Goal: Find contact information: Find contact information

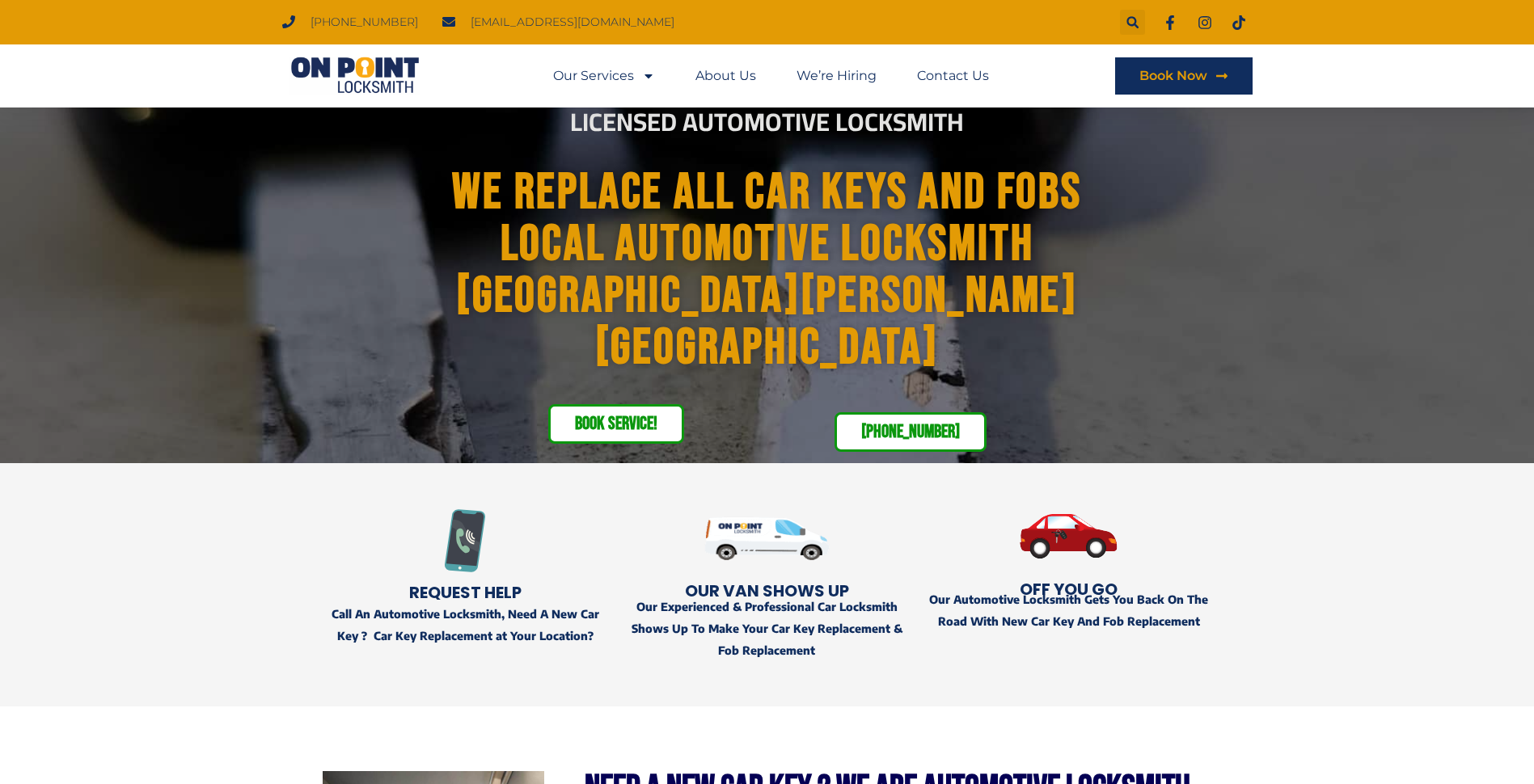
click at [1177, 525] on img at bounding box center [1068, 536] width 286 height 98
click at [956, 70] on link "Contact Us" at bounding box center [953, 76] width 72 height 38
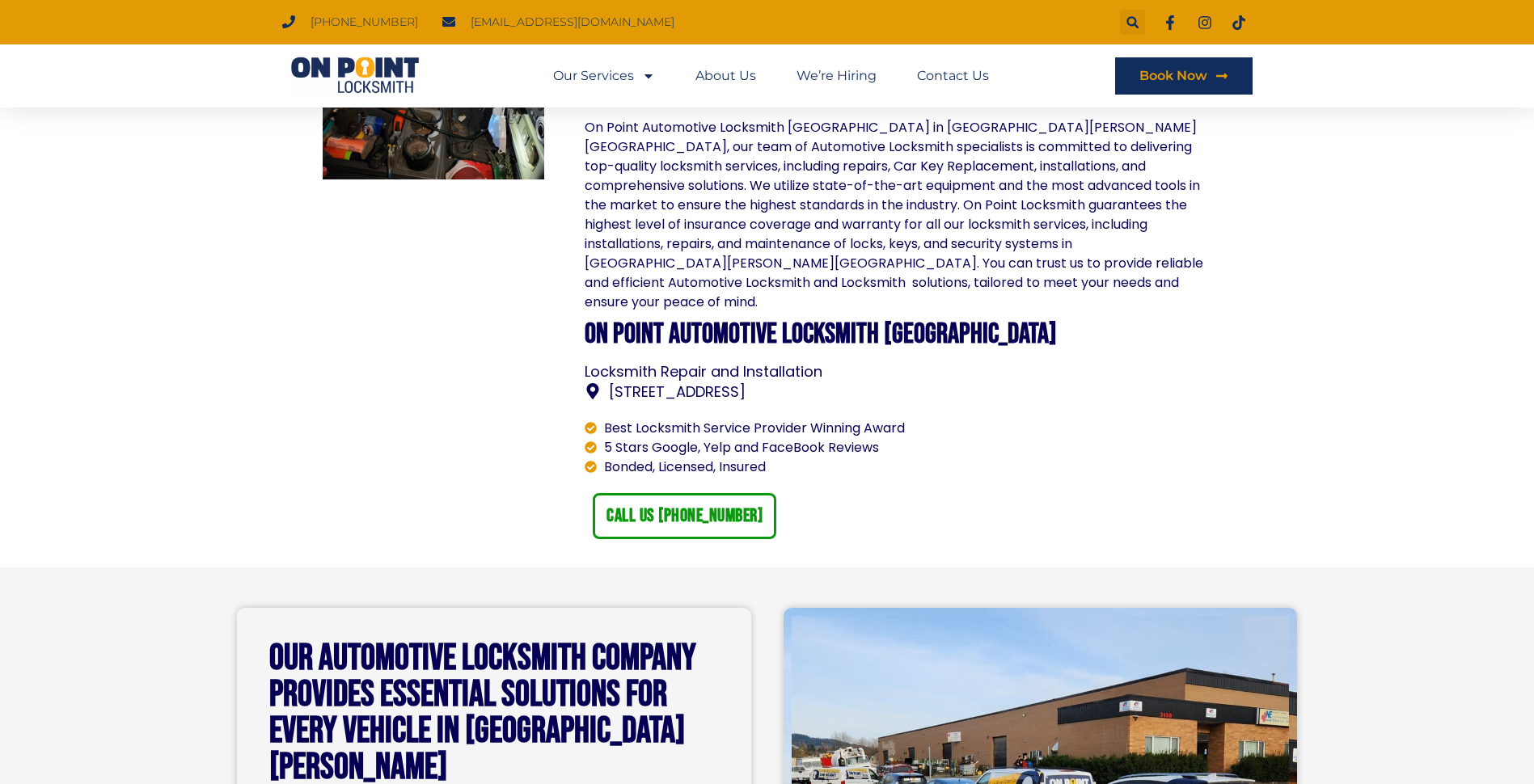
scroll to position [1213, 0]
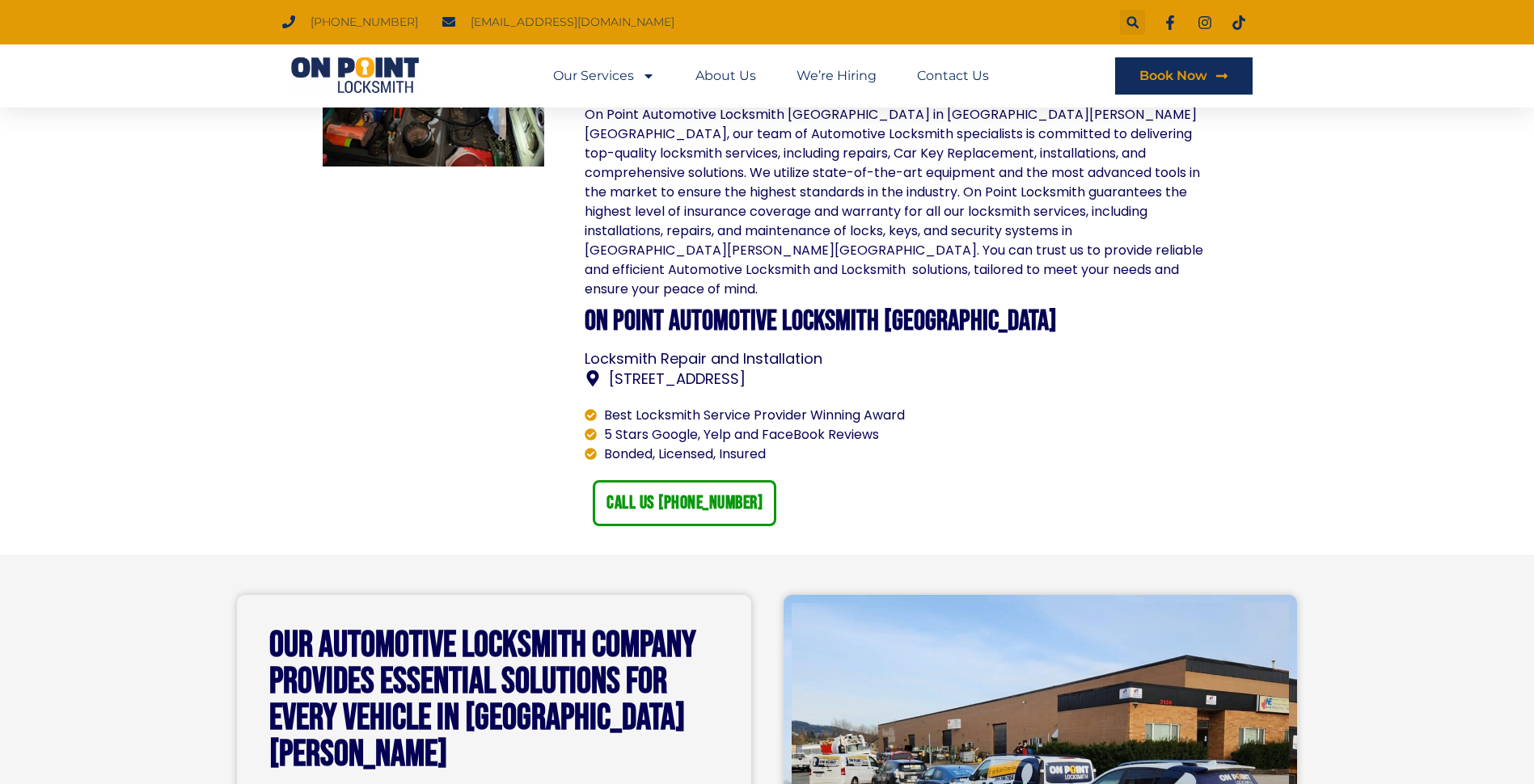
drag, startPoint x: 609, startPoint y: 348, endPoint x: 865, endPoint y: 357, distance: 256.2
click at [746, 368] on span "[STREET_ADDRESS]" at bounding box center [675, 379] width 141 height 22
copy span "[STREET_ADDRESS]"
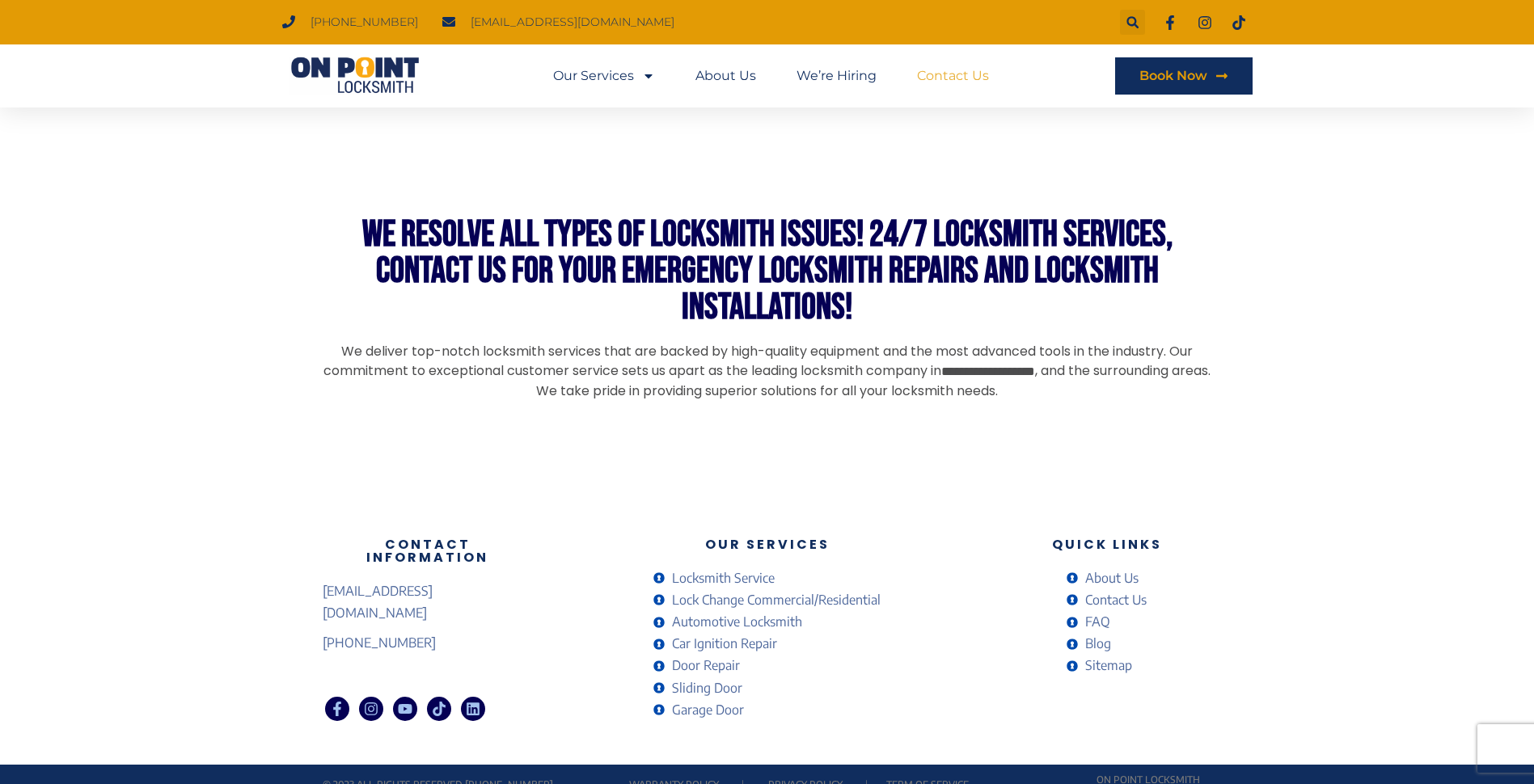
scroll to position [1209, 0]
